Goal: Task Accomplishment & Management: Manage account settings

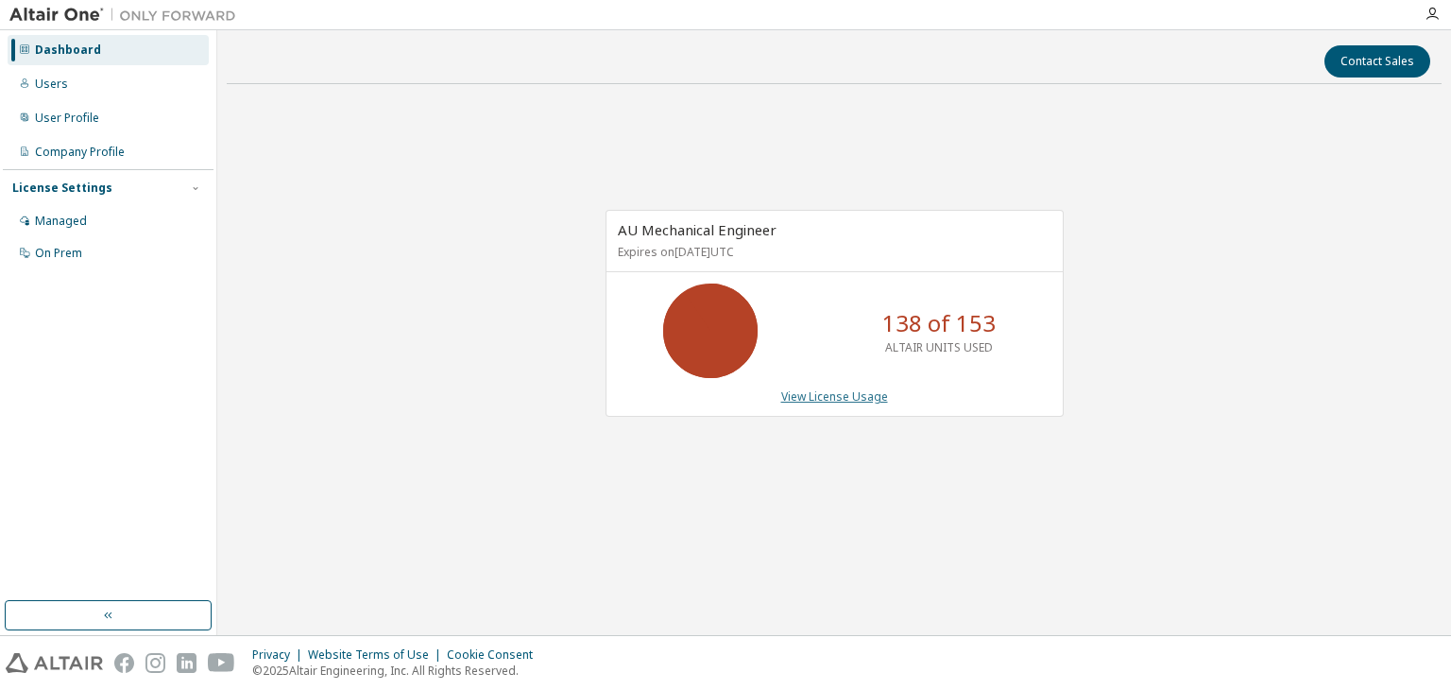
click at [823, 397] on link "View License Usage" at bounding box center [834, 396] width 107 height 16
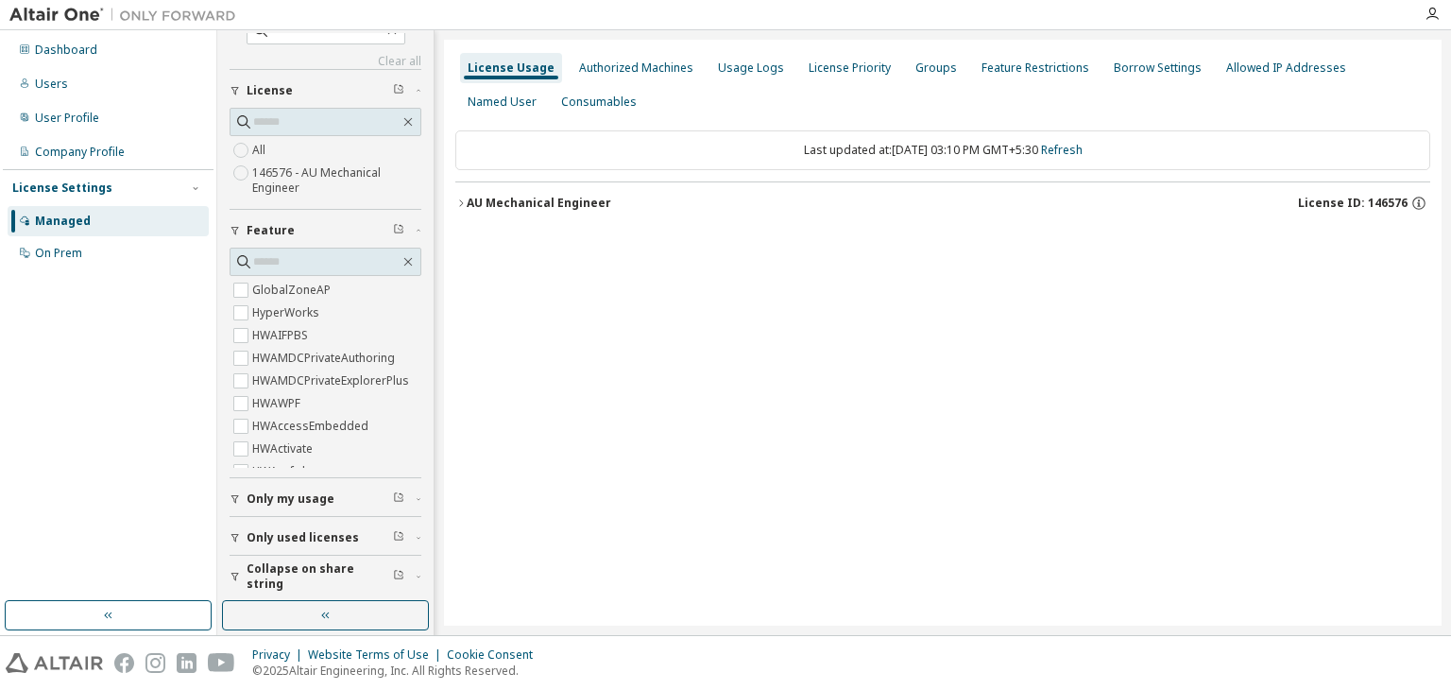
scroll to position [29, 0]
click at [467, 205] on div "AU Mechanical Engineer" at bounding box center [539, 203] width 145 height 15
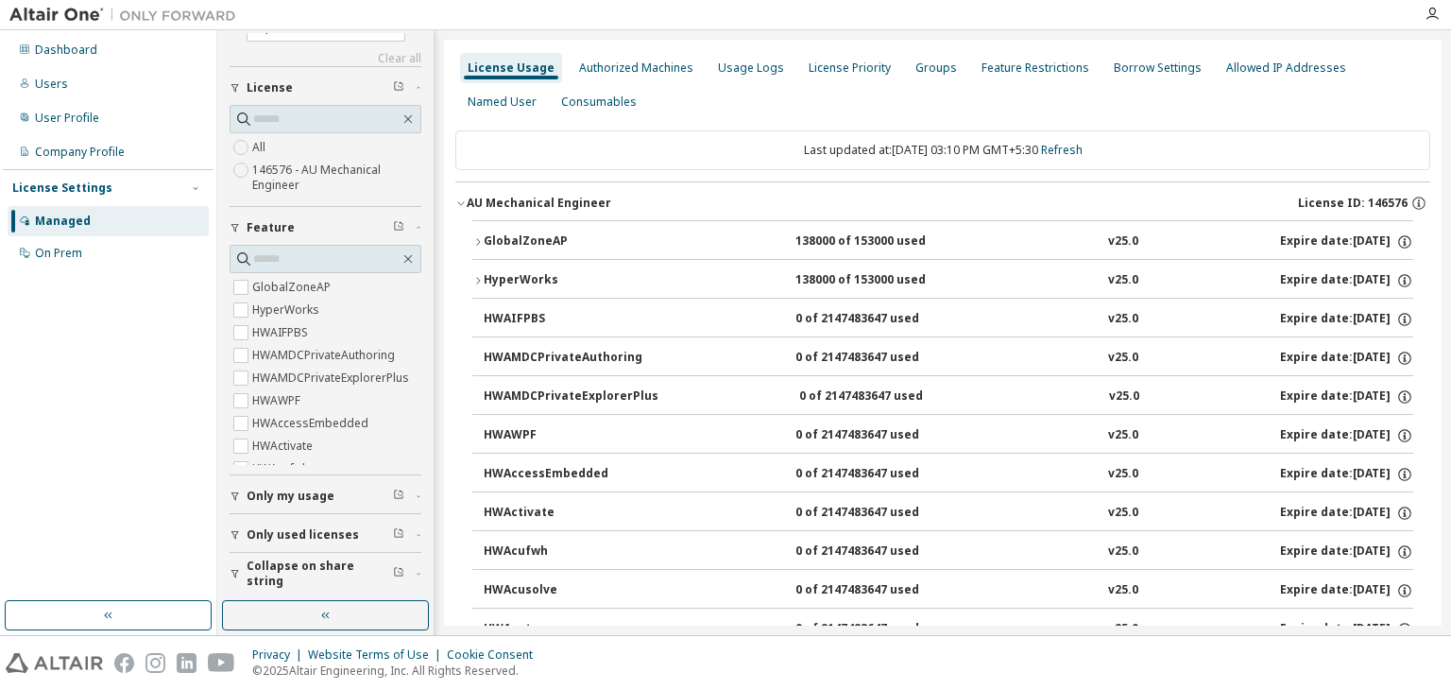
click at [476, 234] on button "GlobalZoneAP 138000 of 153000 used v25.0 Expire date: 2026-01-08" at bounding box center [942, 242] width 941 height 42
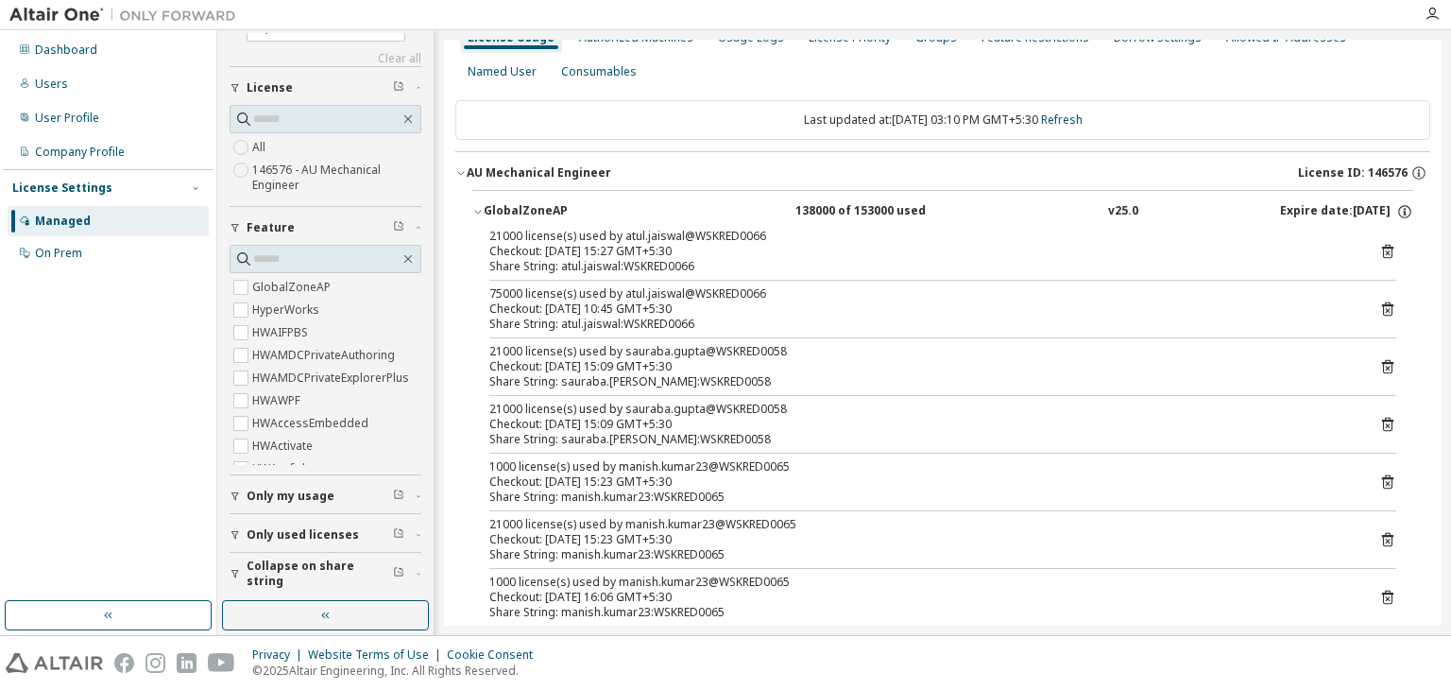
scroll to position [0, 0]
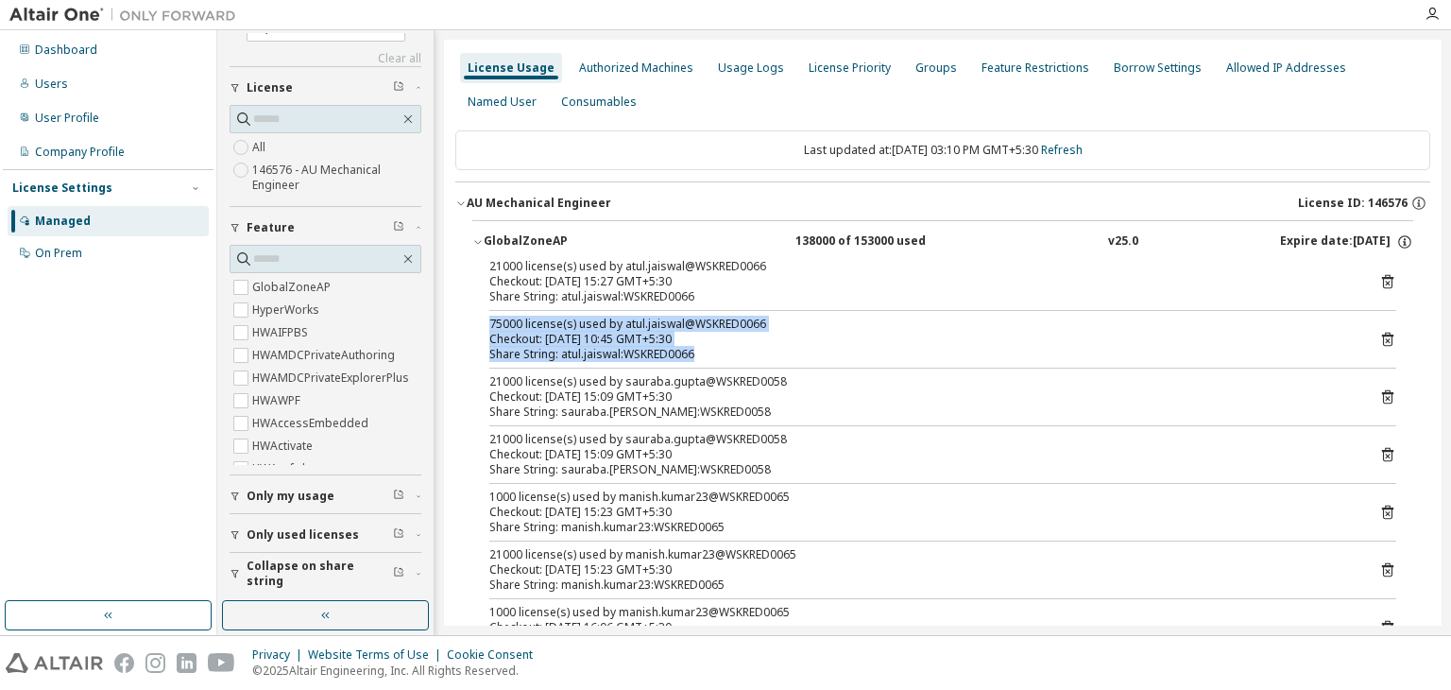
drag, startPoint x: 694, startPoint y: 351, endPoint x: 507, endPoint y: 350, distance: 187.0
click at [486, 311] on div "21000 license(s) used by atul.jaiswal@WSKRED0066 Checkout: 2025-09-08 15:27 GMT…" at bounding box center [942, 544] width 941 height 571
click at [509, 347] on div "Share String: atul.jaiswal:WSKRED0066" at bounding box center [919, 354] width 861 height 15
drag, startPoint x: 719, startPoint y: 357, endPoint x: 480, endPoint y: 327, distance: 240.9
click at [480, 327] on div "21000 license(s) used by atul.jaiswal@WSKRED0066 Checkout: 2025-09-08 15:27 GMT…" at bounding box center [942, 544] width 941 height 571
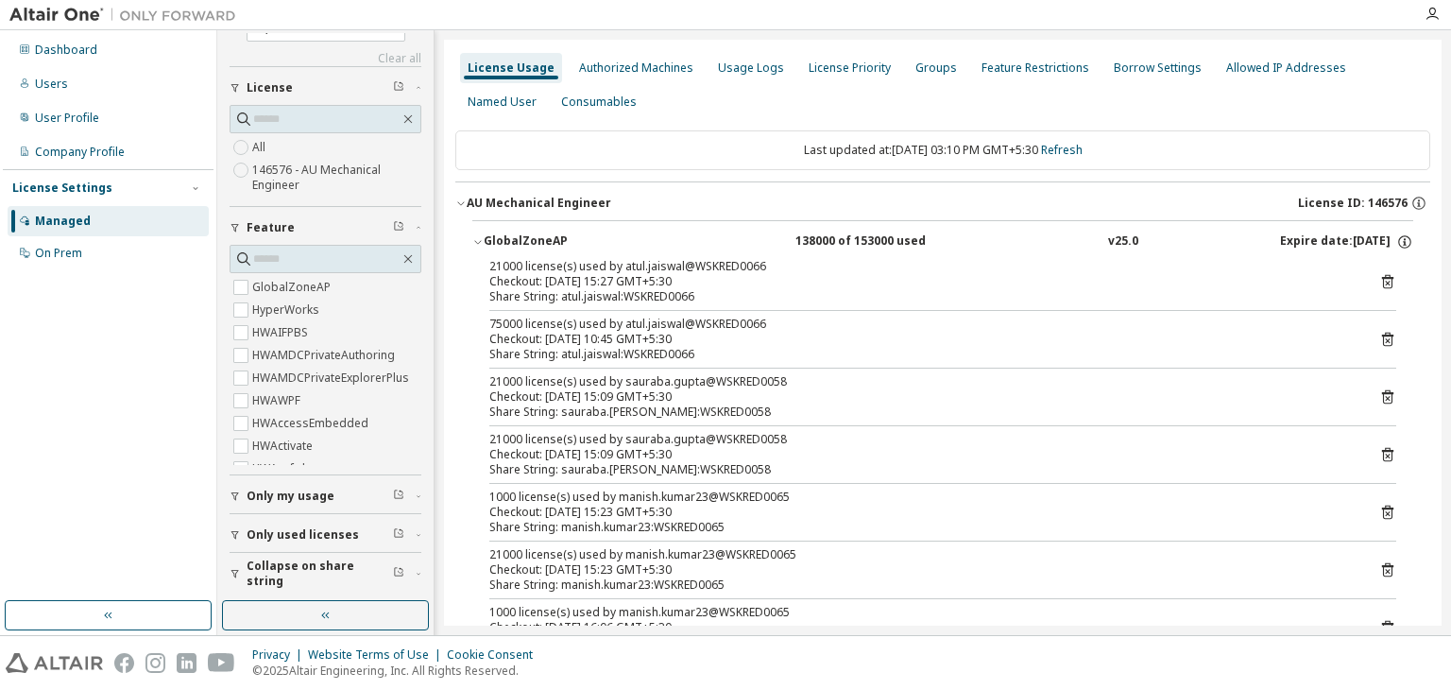
click at [1445, 159] on div "Clear all Collapse on share string Only used licenses Only my usage Feature Glo…" at bounding box center [834, 332] width 1234 height 605
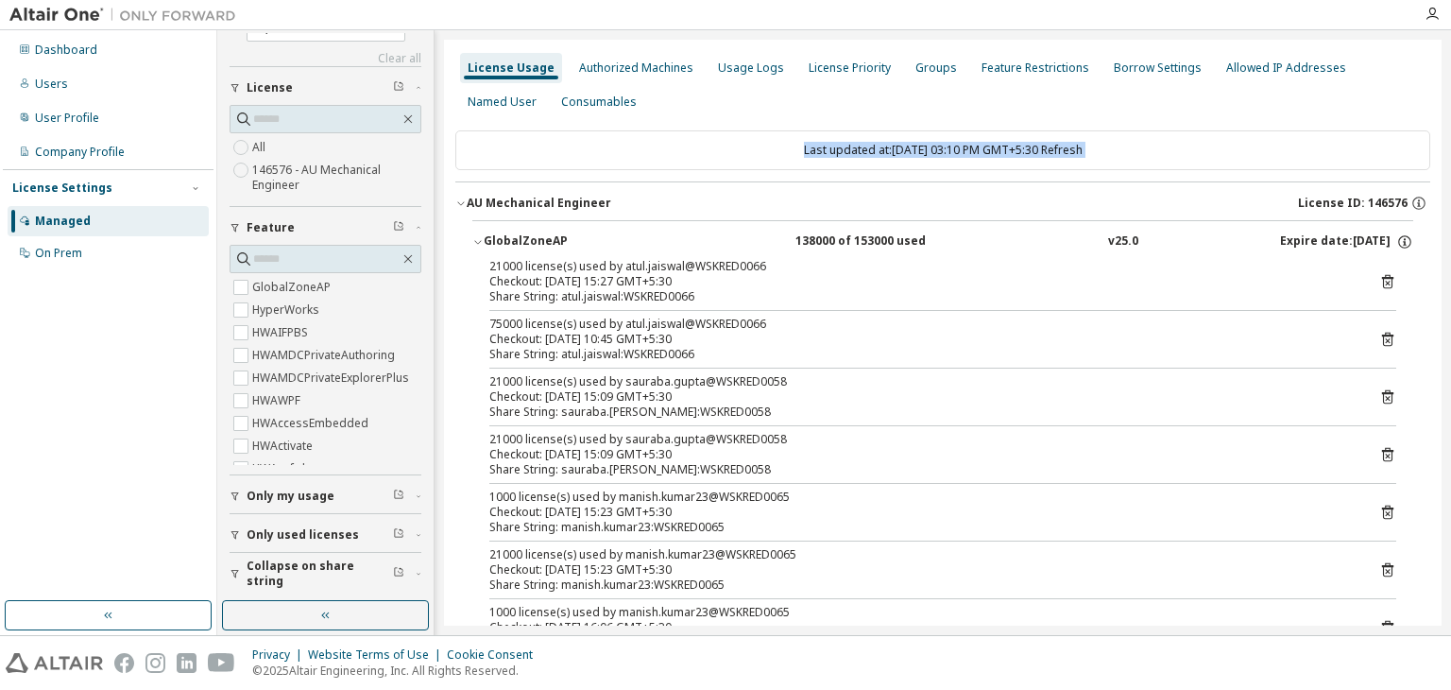
click at [1445, 159] on div "Clear all Collapse on share string Only used licenses Only my usage Feature Glo…" at bounding box center [834, 332] width 1234 height 605
